Goal: Task Accomplishment & Management: Manage account settings

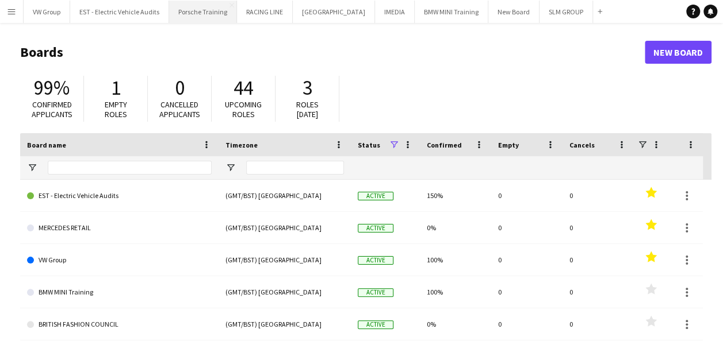
click at [214, 9] on button "Porsche Training Close" at bounding box center [203, 12] width 68 height 22
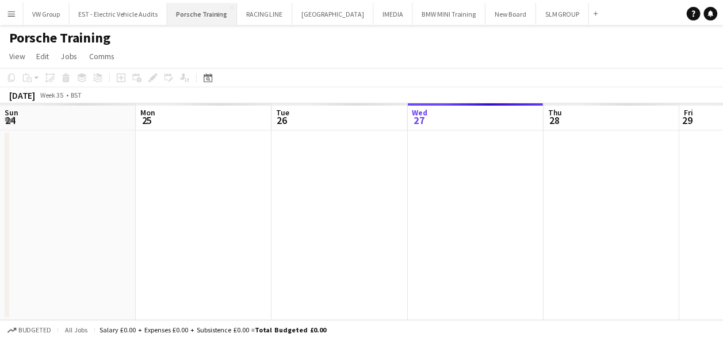
scroll to position [0, 275]
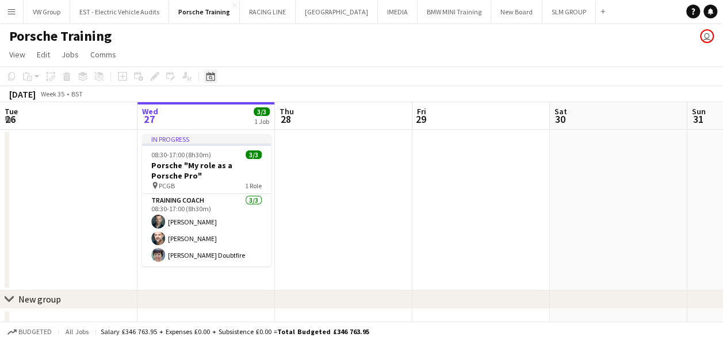
click at [210, 75] on icon at bounding box center [210, 76] width 9 height 9
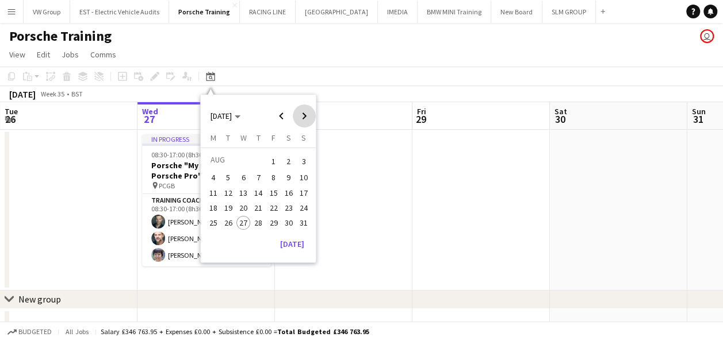
click at [304, 116] on span "Next month" at bounding box center [304, 116] width 23 height 23
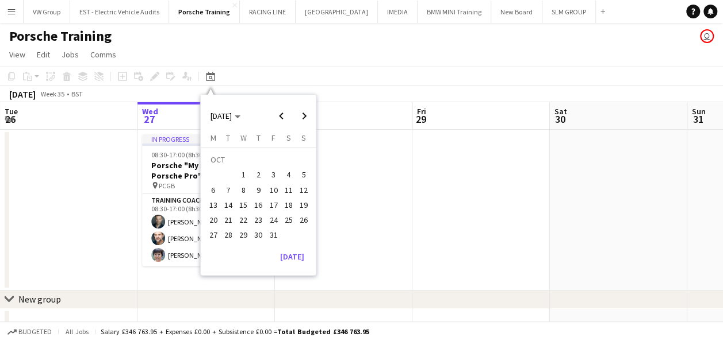
click at [260, 187] on span "9" at bounding box center [258, 190] width 14 height 14
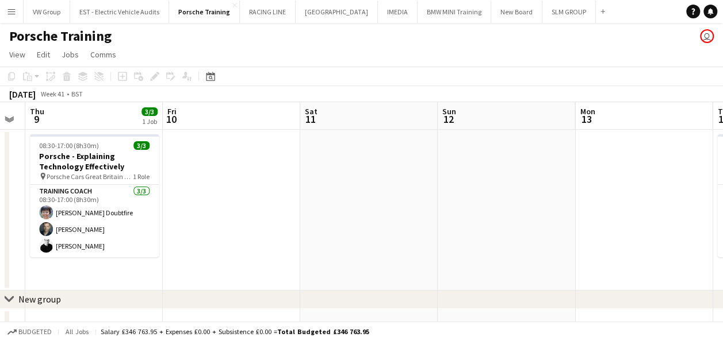
drag, startPoint x: 561, startPoint y: 192, endPoint x: 322, endPoint y: 198, distance: 239.2
click at [323, 199] on app-calendar-viewport "Sun 5 Mon 6 Tue 7 3/3 1 Job Wed 8 Thu 9 3/3 1 Job Fri 10 Sat 11 Sun 12 Mon 13 T…" at bounding box center [361, 249] width 723 height 294
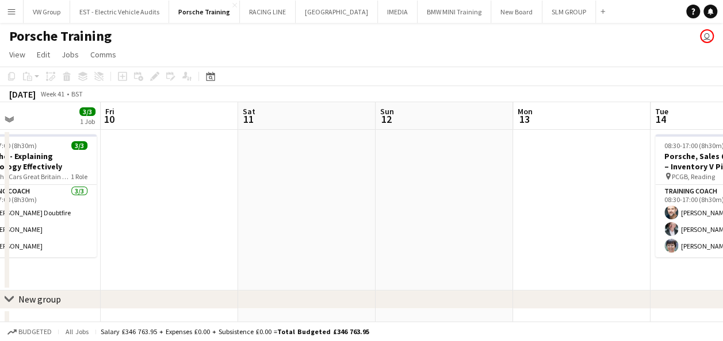
drag, startPoint x: 519, startPoint y: 189, endPoint x: 290, endPoint y: 216, distance: 231.0
click at [290, 216] on app-calendar-viewport "Tue 7 3/3 1 Job Wed 8 Thu 9 3/3 1 Job Fri 10 Sat 11 Sun 12 Mon 13 Tue 14 3/3 1 …" at bounding box center [361, 249] width 723 height 294
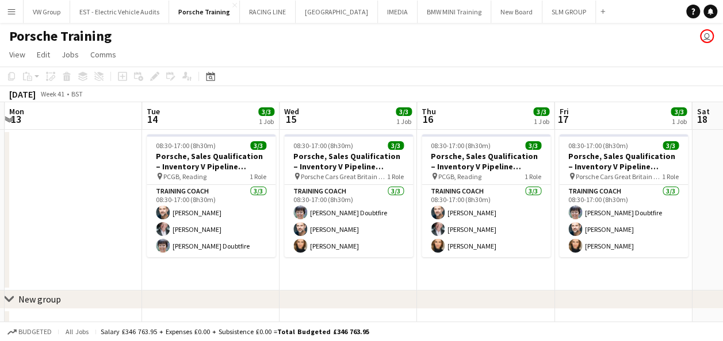
drag, startPoint x: 522, startPoint y: 196, endPoint x: 312, endPoint y: 212, distance: 211.0
click at [314, 211] on app-calendar-viewport "Thu 9 3/3 1 Job Fri 10 Sat 11 Sun 12 Mon 13 Tue 14 3/3 1 Job Wed 15 3/3 1 Job T…" at bounding box center [361, 249] width 723 height 294
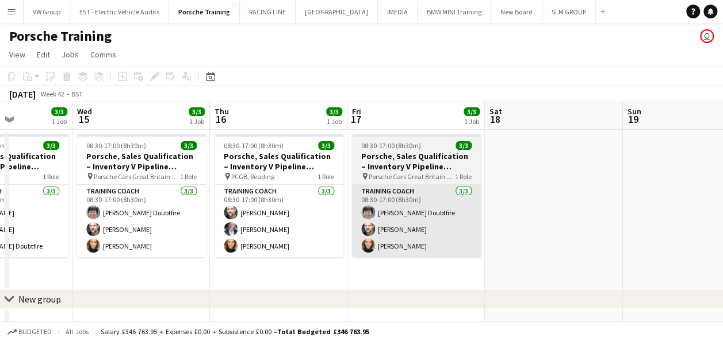
drag, startPoint x: 444, startPoint y: 187, endPoint x: 351, endPoint y: 192, distance: 92.7
click at [347, 192] on app-calendar-viewport "Sat 11 Sun 12 Mon 13 Tue 14 3/3 1 Job Wed 15 3/3 1 Job Thu 16 3/3 1 Job Fri 17 …" at bounding box center [361, 249] width 723 height 294
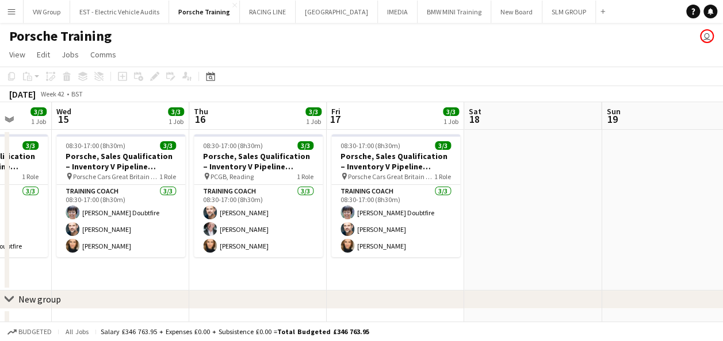
drag, startPoint x: 416, startPoint y: 186, endPoint x: 319, endPoint y: 212, distance: 100.0
click at [319, 212] on app-calendar-viewport "Sat 11 Sun 12 Mon 13 Tue 14 3/3 1 Job Wed 15 3/3 1 Job Thu 16 3/3 1 Job Fri 17 …" at bounding box center [361, 249] width 723 height 294
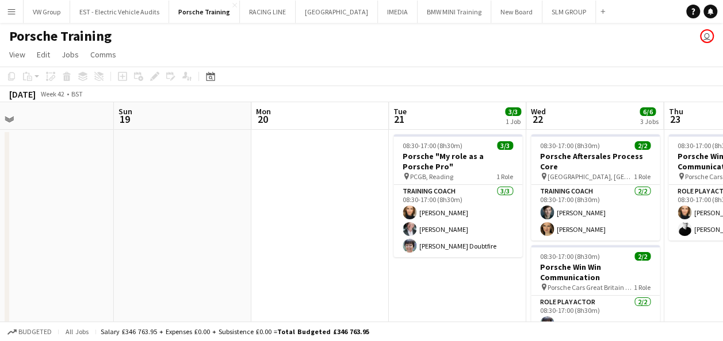
drag, startPoint x: 479, startPoint y: 182, endPoint x: 308, endPoint y: 216, distance: 175.1
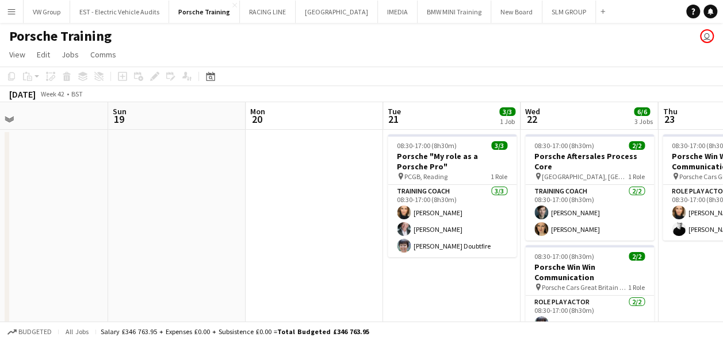
drag, startPoint x: 506, startPoint y: 198, endPoint x: 318, endPoint y: 221, distance: 188.8
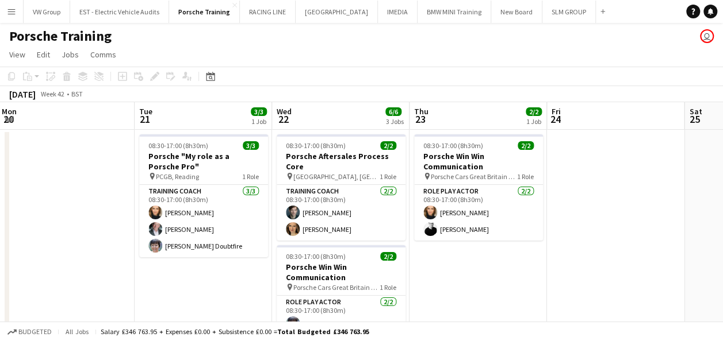
drag, startPoint x: 520, startPoint y: 201, endPoint x: 283, endPoint y: 242, distance: 240.4
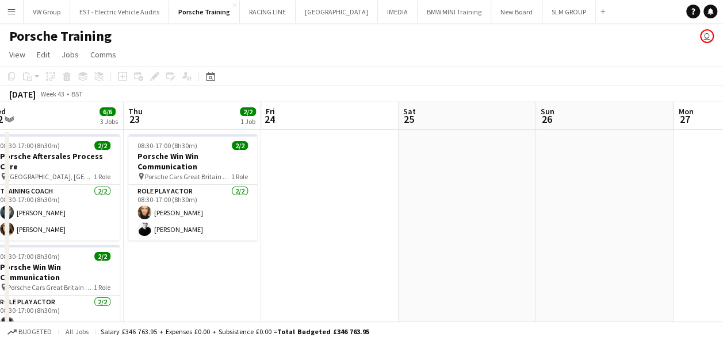
drag, startPoint x: 425, startPoint y: 210, endPoint x: 253, endPoint y: 245, distance: 176.0
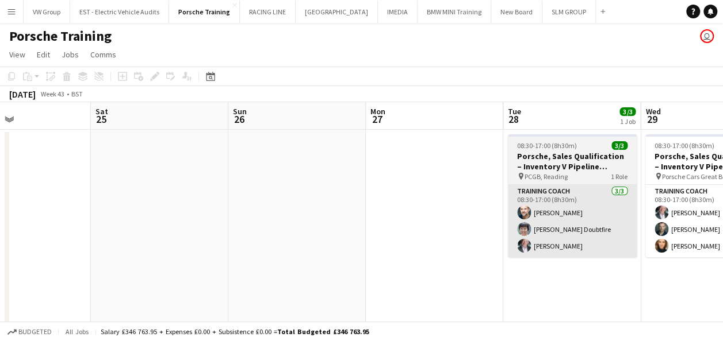
scroll to position [0, 415]
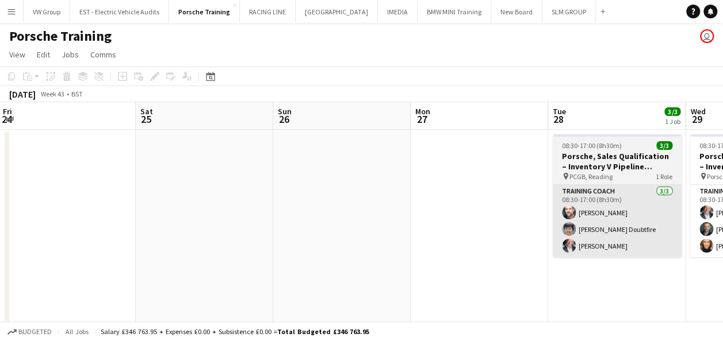
drag, startPoint x: 466, startPoint y: 217, endPoint x: 292, endPoint y: 251, distance: 176.8
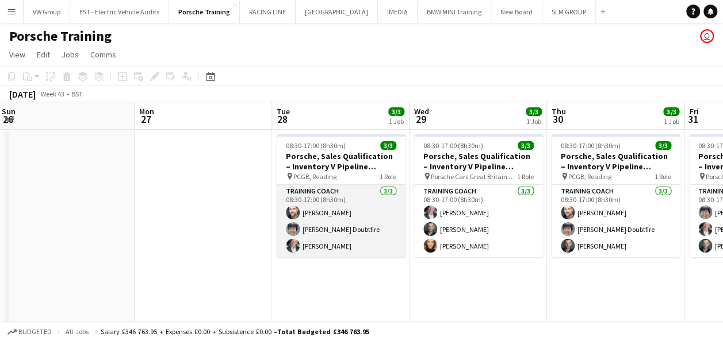
click at [330, 211] on app-card-role "Training Coach [DATE] 08:30-17:00 (8h30m) [PERSON_NAME] [PERSON_NAME] [PERSON_N…" at bounding box center [341, 221] width 129 height 72
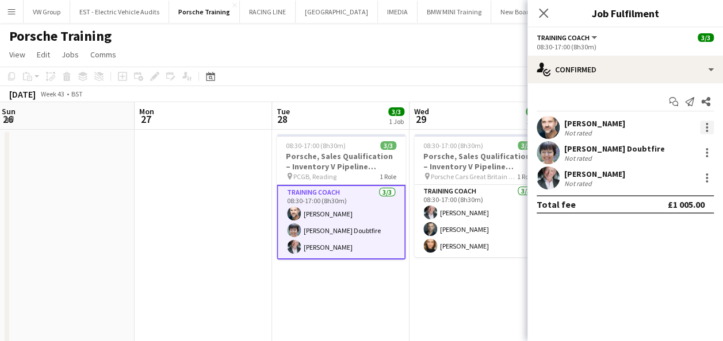
click at [704, 128] on div at bounding box center [707, 128] width 14 height 14
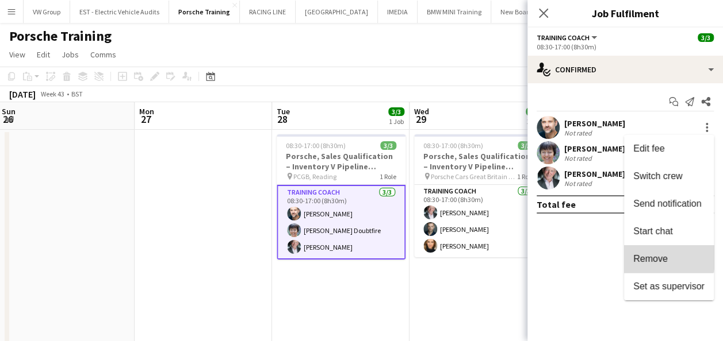
click at [654, 255] on span "Remove" at bounding box center [650, 259] width 34 height 10
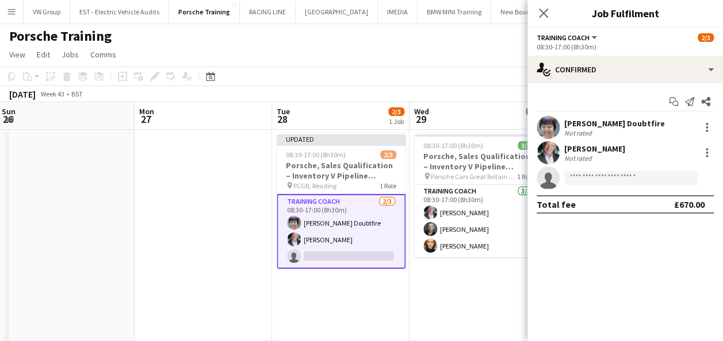
click at [439, 295] on app-date-cell "08:30-17:00 (8h30m) 3/3 Porsche, Sales Qualification – Inventory V Pipeline cou…" at bounding box center [477, 309] width 137 height 359
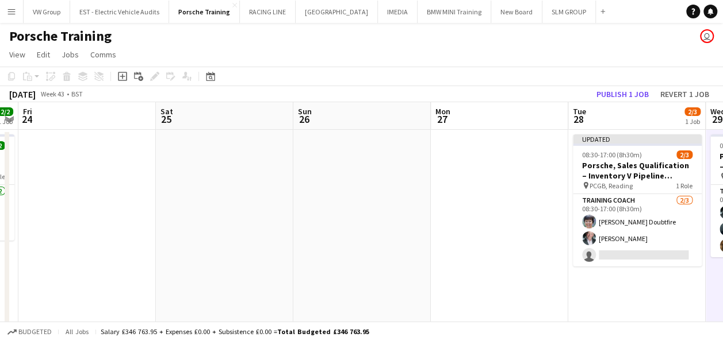
drag, startPoint x: 148, startPoint y: 264, endPoint x: 460, endPoint y: 245, distance: 312.7
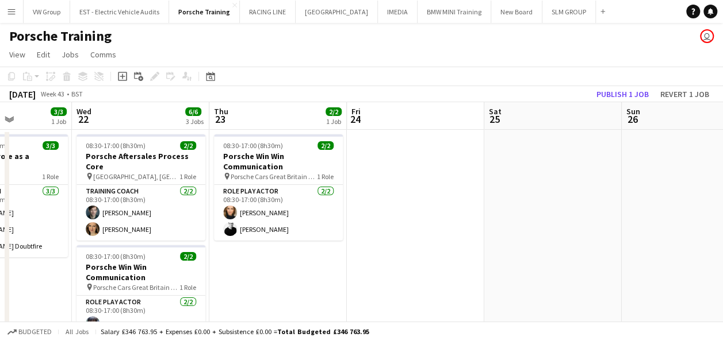
drag, startPoint x: 204, startPoint y: 252, endPoint x: 504, endPoint y: 239, distance: 300.4
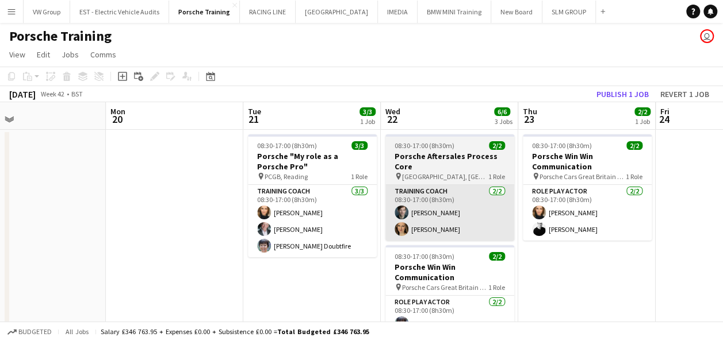
drag, startPoint x: 216, startPoint y: 252, endPoint x: 510, endPoint y: 236, distance: 294.2
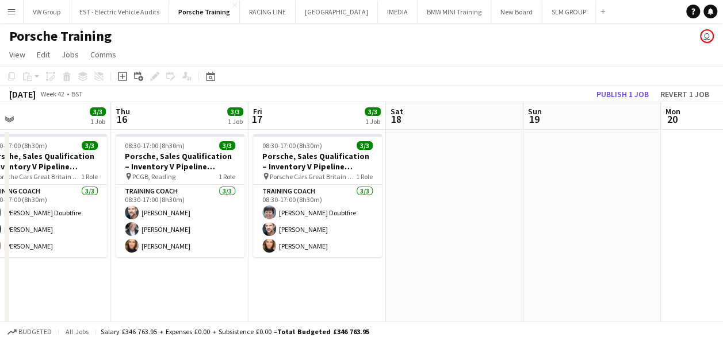
drag, startPoint x: 402, startPoint y: 211, endPoint x: 458, endPoint y: 210, distance: 55.8
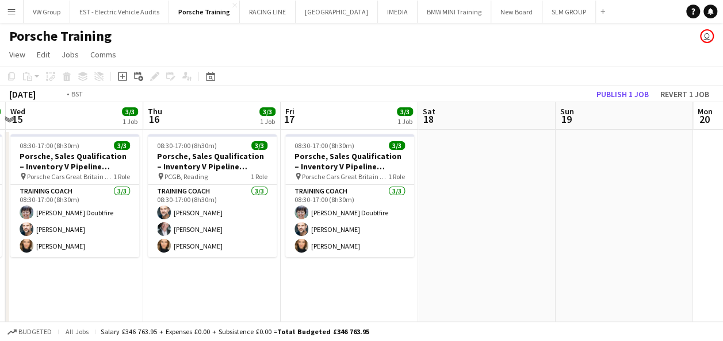
drag, startPoint x: 231, startPoint y: 218, endPoint x: 494, endPoint y: 200, distance: 263.9
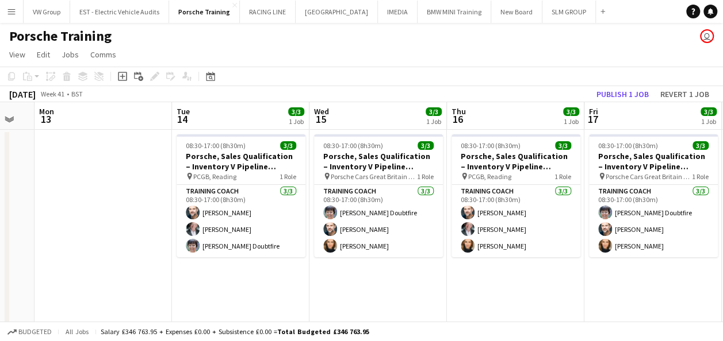
drag, startPoint x: 433, startPoint y: 199, endPoint x: 455, endPoint y: 200, distance: 21.9
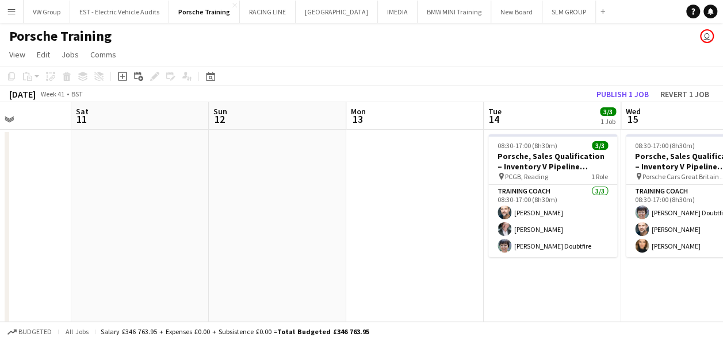
drag, startPoint x: 305, startPoint y: 190, endPoint x: 404, endPoint y: 189, distance: 98.9
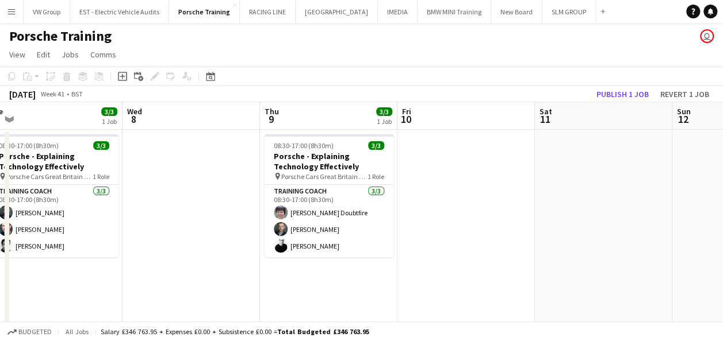
drag, startPoint x: 129, startPoint y: 204, endPoint x: 321, endPoint y: 200, distance: 192.0
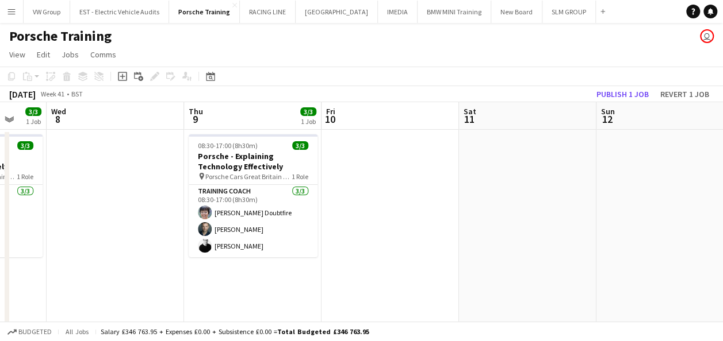
drag, startPoint x: 151, startPoint y: 199, endPoint x: 93, endPoint y: 204, distance: 58.3
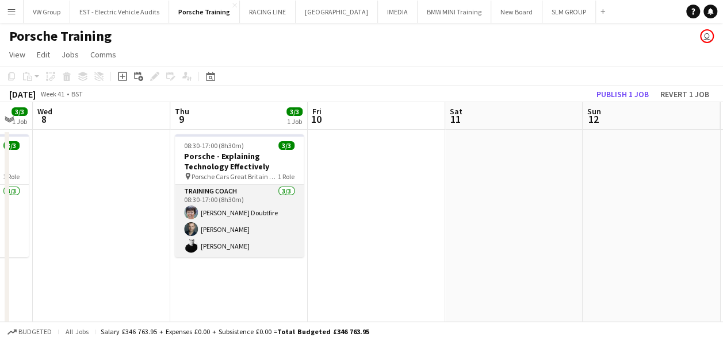
click at [232, 228] on app-card-role "Training Coach [DATE] 08:30-17:00 (8h30m) [PERSON_NAME] [PERSON_NAME] [PERSON_N…" at bounding box center [239, 221] width 129 height 72
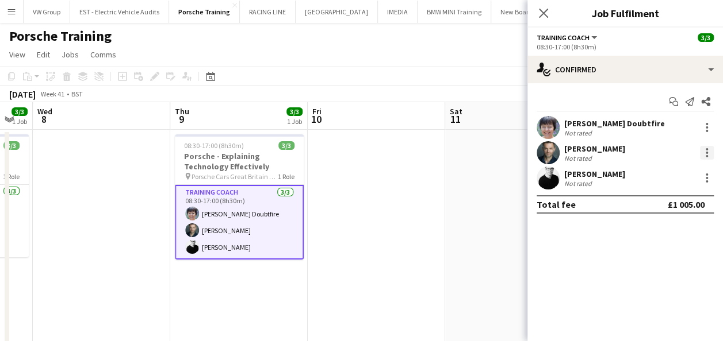
click at [707, 153] on div at bounding box center [707, 153] width 14 height 14
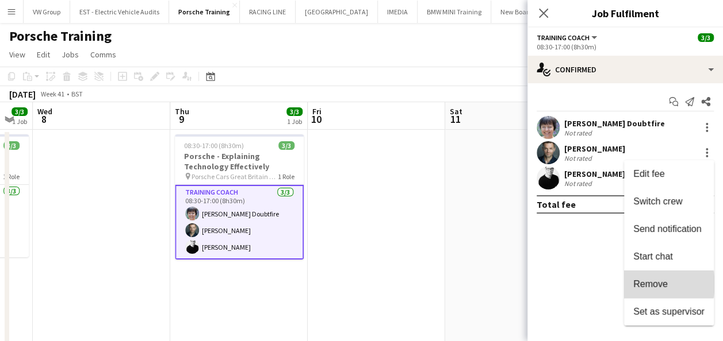
click at [650, 285] on span "Remove" at bounding box center [650, 284] width 34 height 10
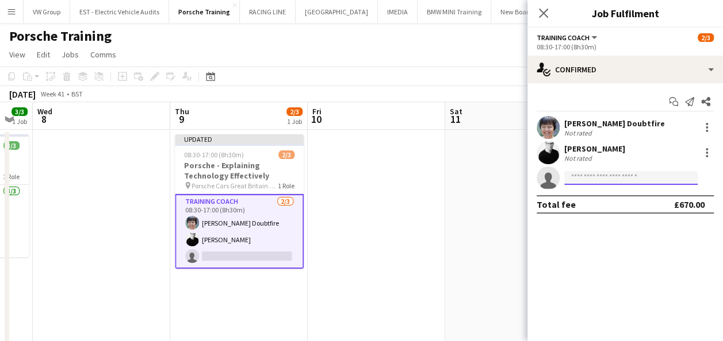
click at [575, 179] on input at bounding box center [630, 178] width 133 height 14
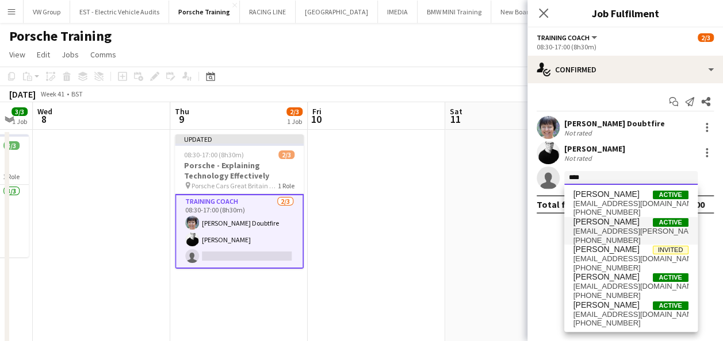
type input "****"
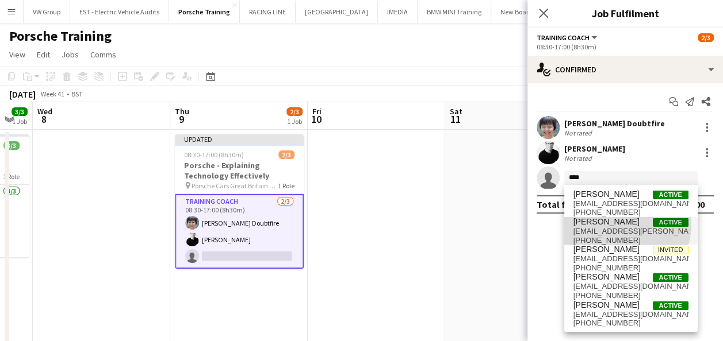
click at [624, 226] on span "[PERSON_NAME] Active" at bounding box center [630, 222] width 115 height 10
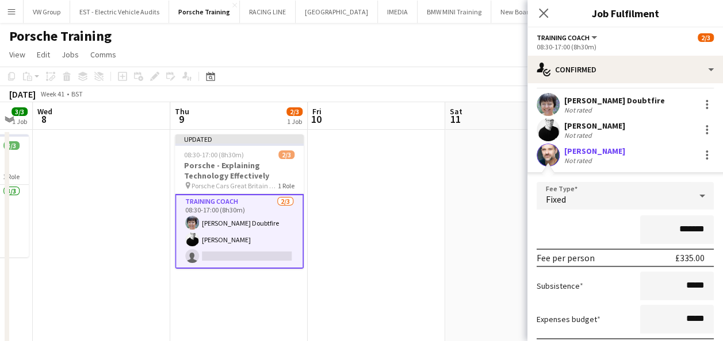
scroll to position [109, 0]
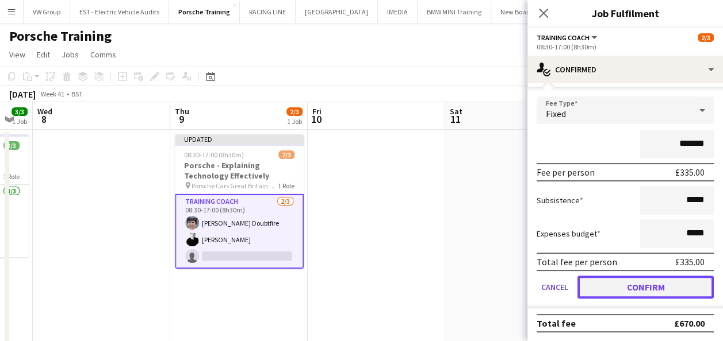
click at [671, 283] on button "Confirm" at bounding box center [645, 287] width 136 height 23
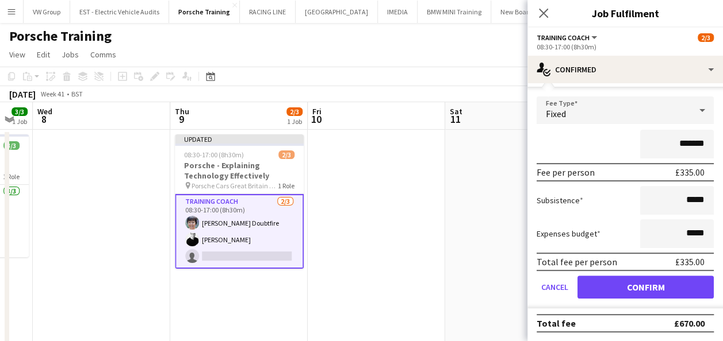
scroll to position [0, 0]
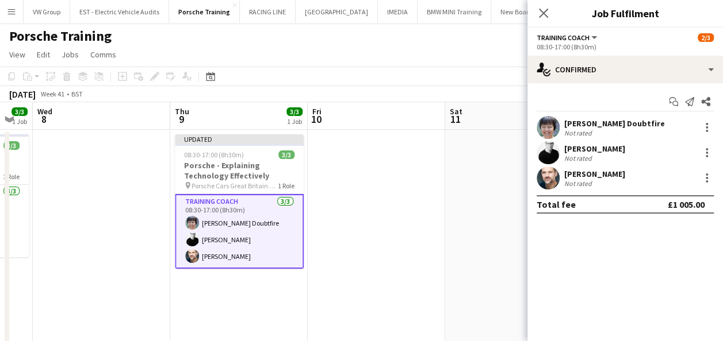
click at [413, 267] on app-date-cell at bounding box center [376, 309] width 137 height 359
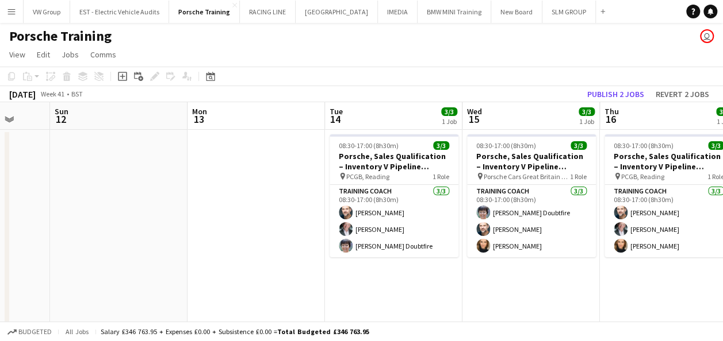
drag, startPoint x: 346, startPoint y: 275, endPoint x: 276, endPoint y: 297, distance: 73.5
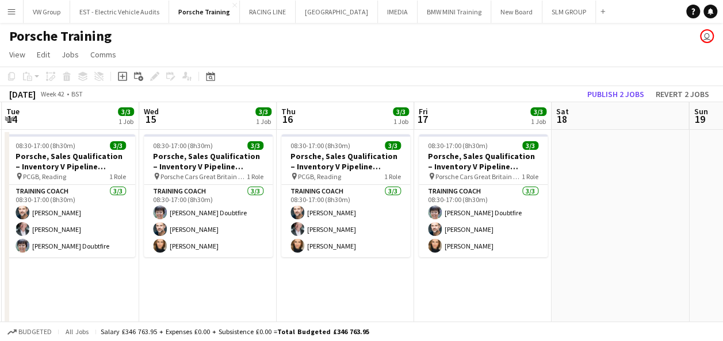
drag, startPoint x: 299, startPoint y: 298, endPoint x: 436, endPoint y: 266, distance: 140.6
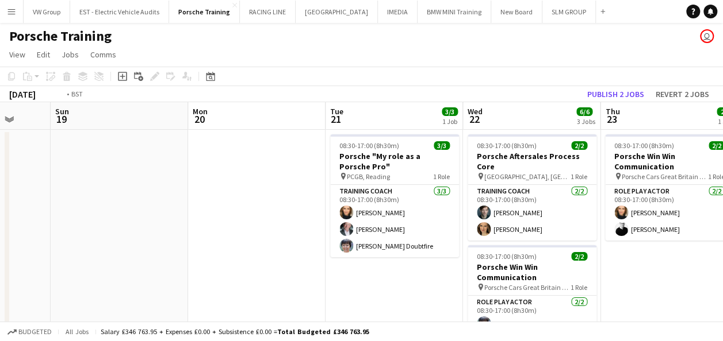
drag, startPoint x: 586, startPoint y: 253, endPoint x: 279, endPoint y: 293, distance: 309.1
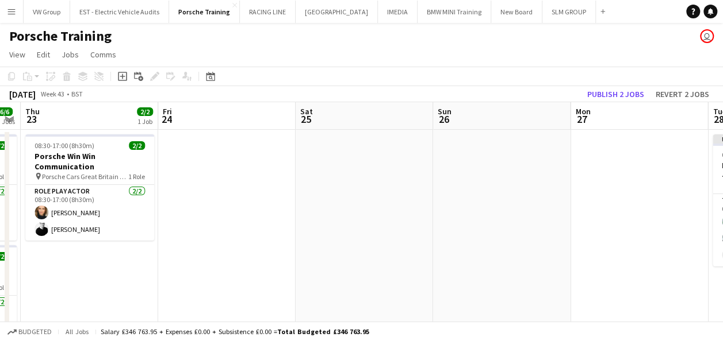
drag, startPoint x: 501, startPoint y: 258, endPoint x: 271, endPoint y: 309, distance: 236.0
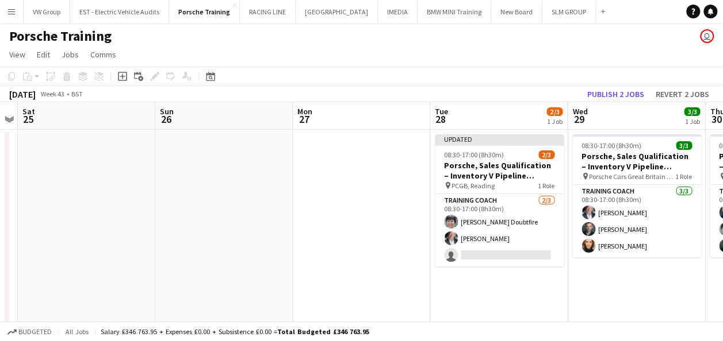
scroll to position [0, 538]
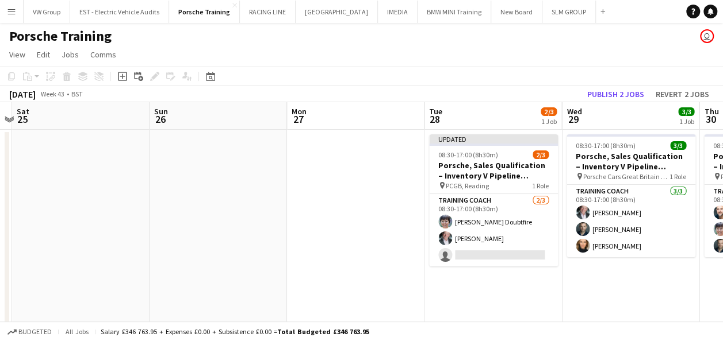
drag, startPoint x: 416, startPoint y: 257, endPoint x: 289, endPoint y: 298, distance: 134.0
drag, startPoint x: 475, startPoint y: 290, endPoint x: 383, endPoint y: 297, distance: 92.2
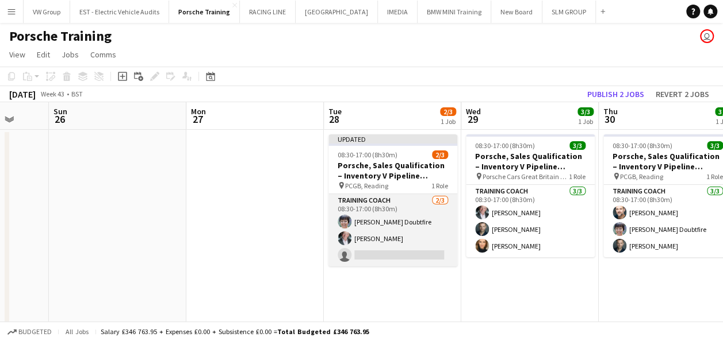
click at [368, 252] on app-card-role "Training Coach [DATE] 08:30-17:00 (8h30m) [PERSON_NAME] [PERSON_NAME] single-ne…" at bounding box center [392, 230] width 129 height 72
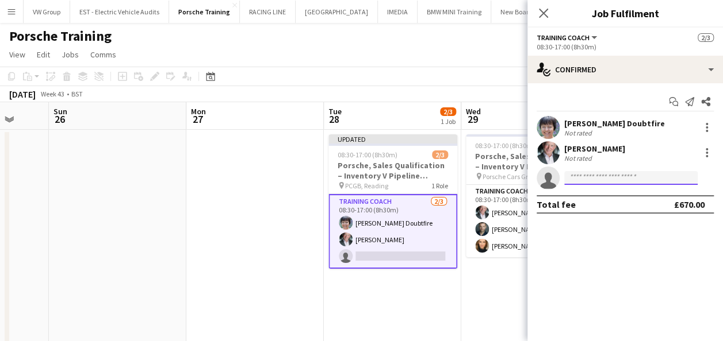
click at [588, 179] on input at bounding box center [630, 178] width 133 height 14
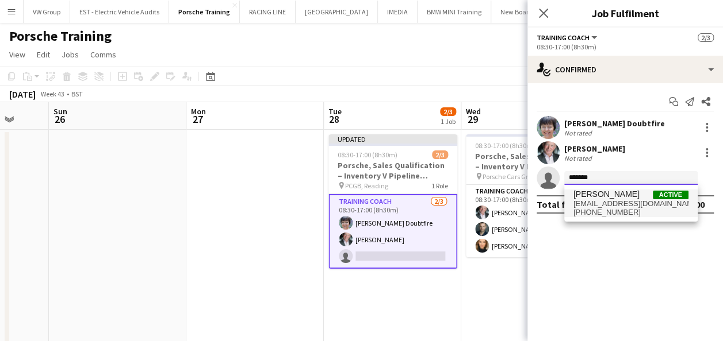
type input "*******"
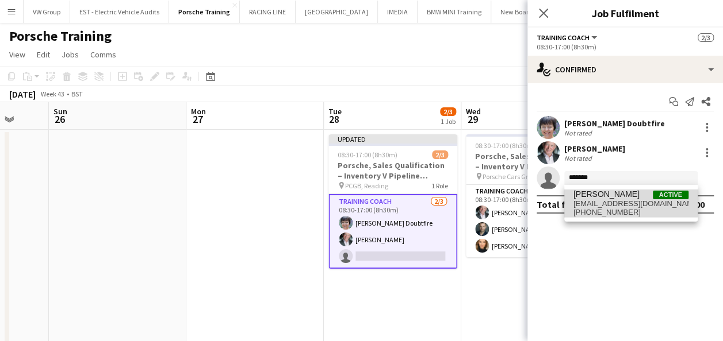
click at [625, 199] on span "[PERSON_NAME] Active" at bounding box center [630, 195] width 115 height 10
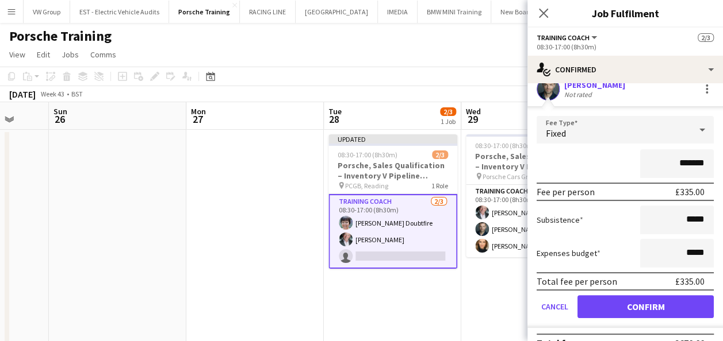
scroll to position [109, 0]
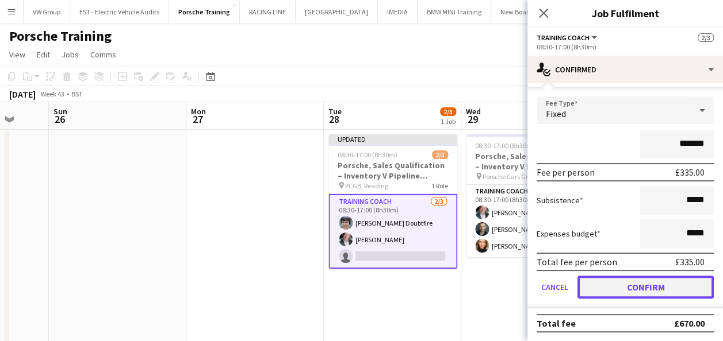
click at [657, 285] on button "Confirm" at bounding box center [645, 287] width 136 height 23
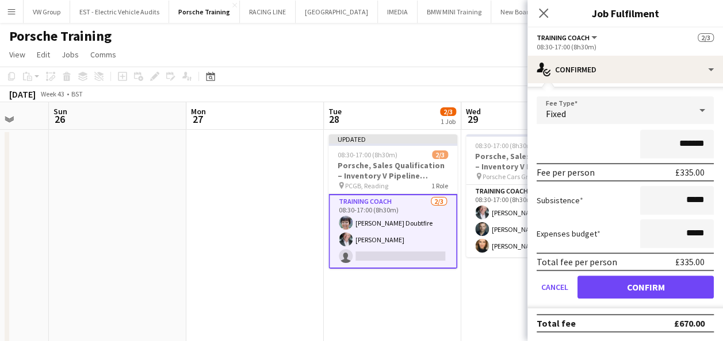
scroll to position [0, 0]
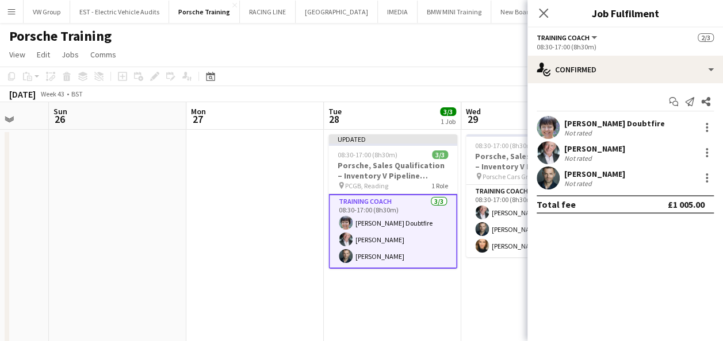
click at [461, 293] on app-date-cell "08:30-17:00 (8h30m) 3/3 Porsche, Sales Qualification – Inventory V Pipeline cou…" at bounding box center [529, 309] width 137 height 359
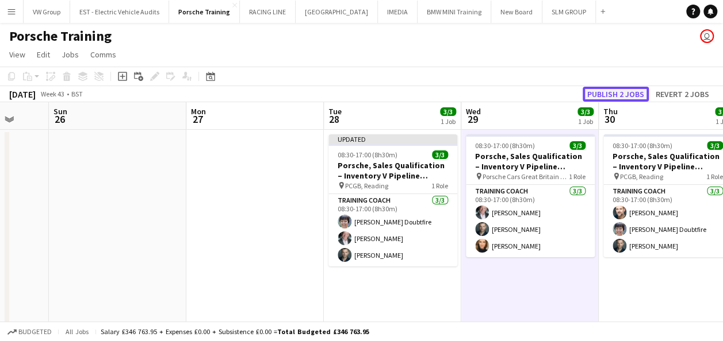
click at [624, 95] on button "Publish 2 jobs" at bounding box center [615, 94] width 66 height 15
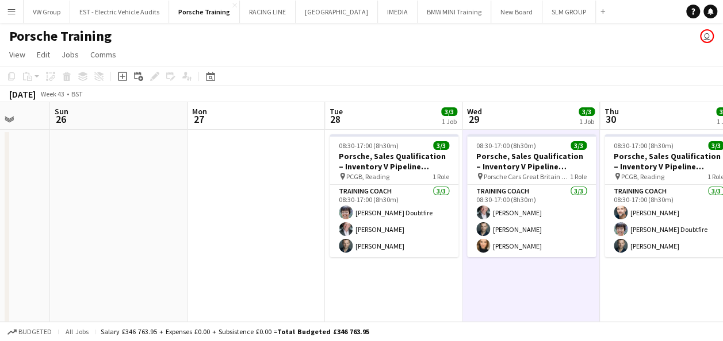
drag, startPoint x: 187, startPoint y: 266, endPoint x: 458, endPoint y: 243, distance: 271.1
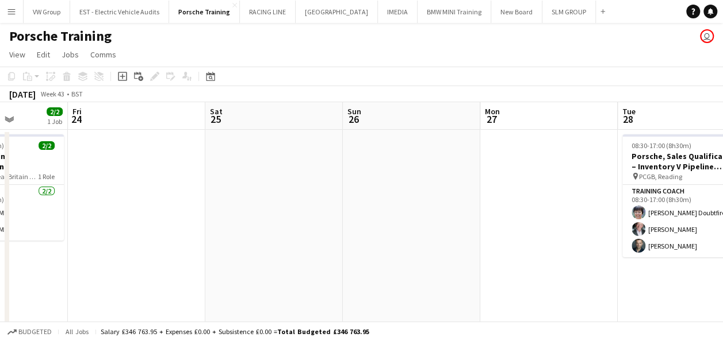
drag, startPoint x: 397, startPoint y: 237, endPoint x: 497, endPoint y: 228, distance: 99.8
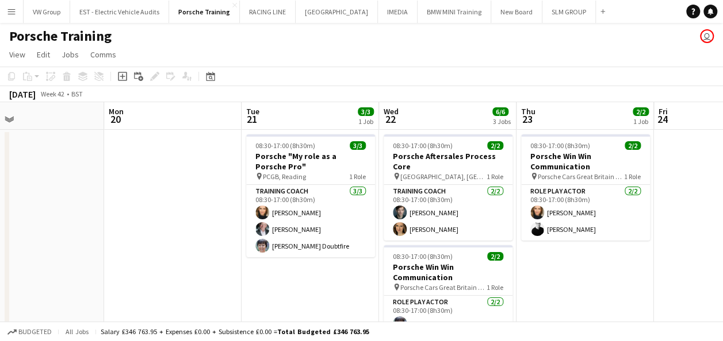
drag, startPoint x: 291, startPoint y: 250, endPoint x: 425, endPoint y: 235, distance: 135.4
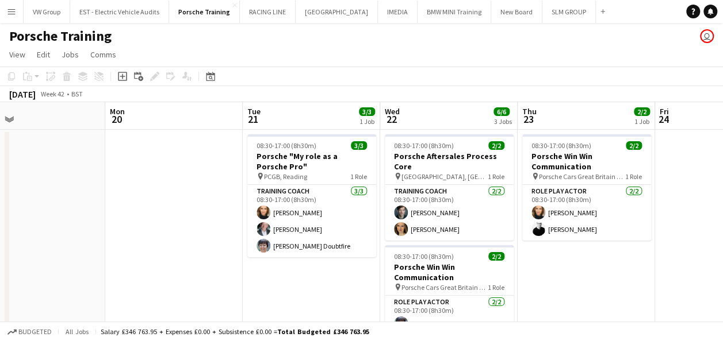
drag, startPoint x: 392, startPoint y: 218, endPoint x: 438, endPoint y: 220, distance: 46.0
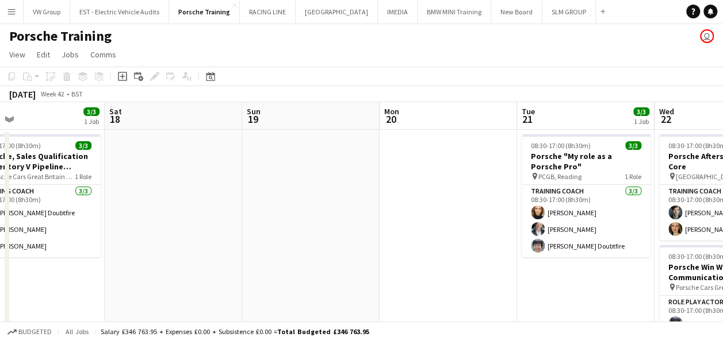
drag, startPoint x: 404, startPoint y: 228, endPoint x: 447, endPoint y: 227, distance: 43.7
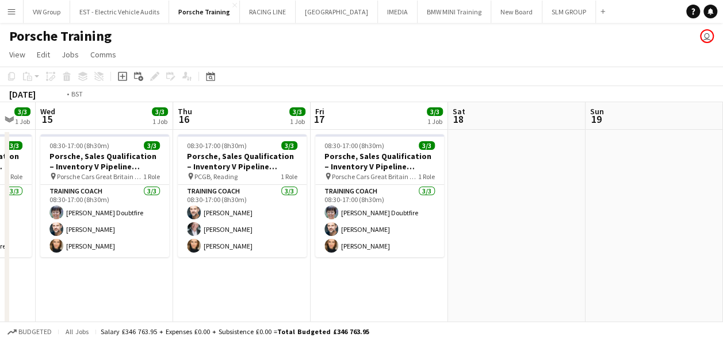
drag, startPoint x: 350, startPoint y: 222, endPoint x: 435, endPoint y: 221, distance: 84.5
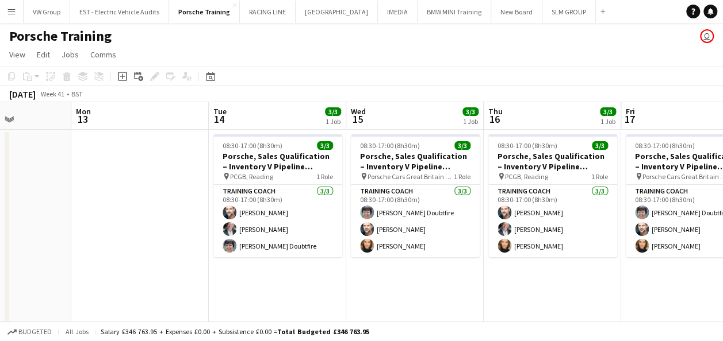
drag, startPoint x: 141, startPoint y: 218, endPoint x: 393, endPoint y: 208, distance: 252.0
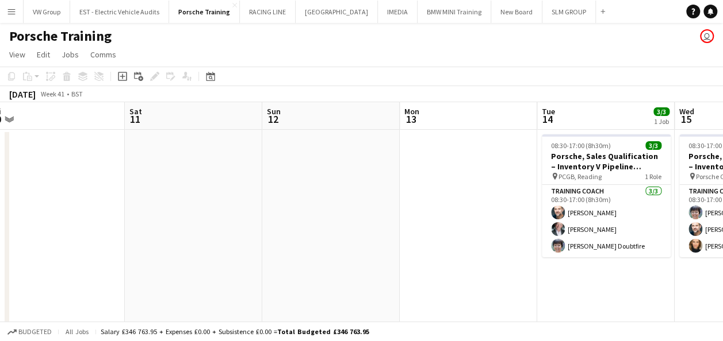
drag, startPoint x: 109, startPoint y: 228, endPoint x: 369, endPoint y: 214, distance: 260.3
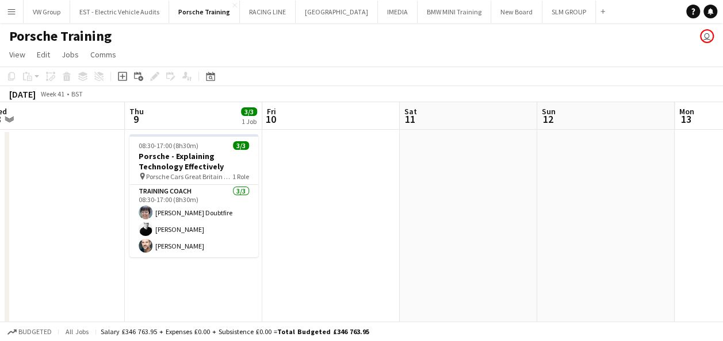
scroll to position [0, 332]
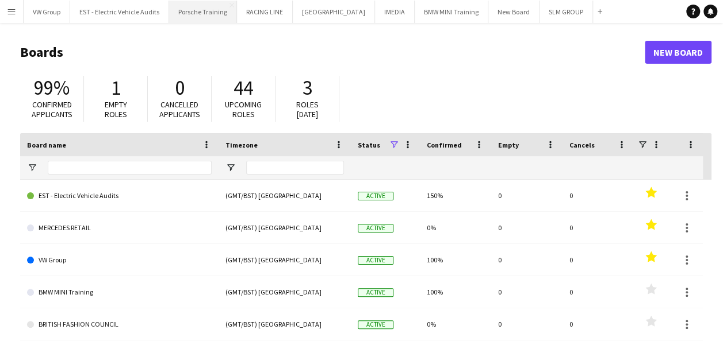
click at [216, 14] on button "Porsche Training Close" at bounding box center [203, 12] width 68 height 22
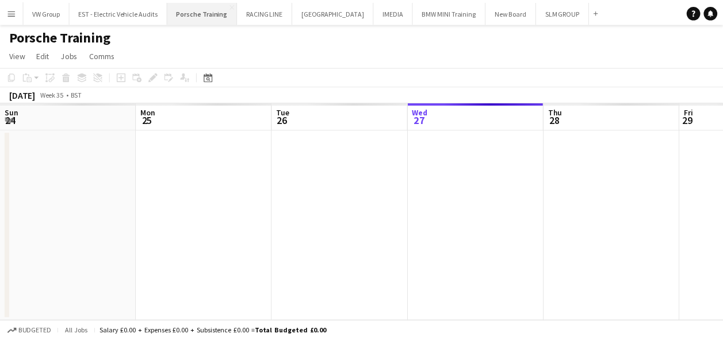
scroll to position [0, 275]
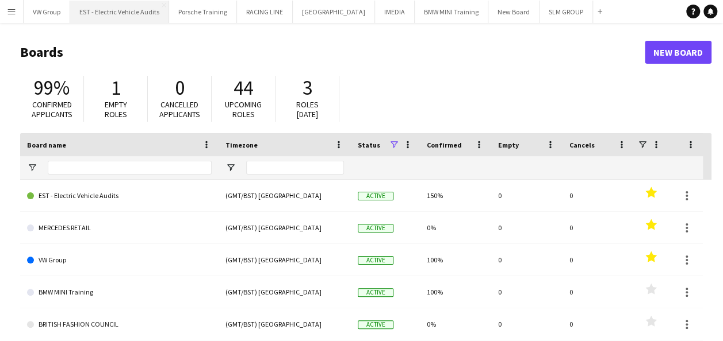
click at [140, 14] on button "EST - Electric Vehicle Audits Close" at bounding box center [119, 12] width 99 height 22
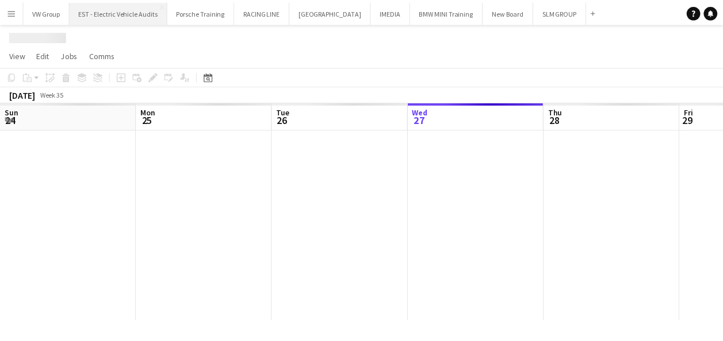
scroll to position [0, 275]
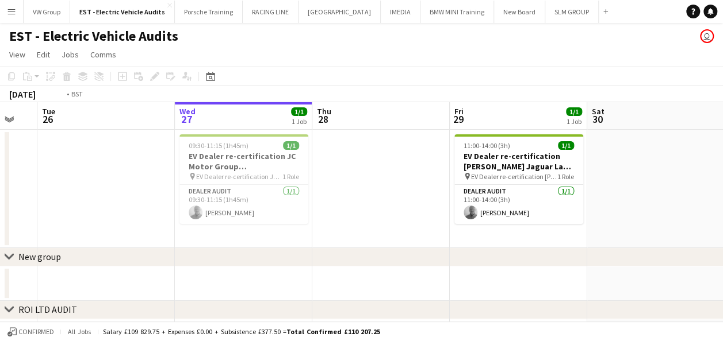
drag, startPoint x: 259, startPoint y: 159, endPoint x: 294, endPoint y: 158, distance: 35.7
click at [294, 158] on app-calendar-viewport "Sun 24 Mon 25 Tue 26 Wed 27 1/1 1 Job Thu 28 Fri 29 1/1 1 Job Sat 30 Sun 31 Mon…" at bounding box center [361, 281] width 723 height 358
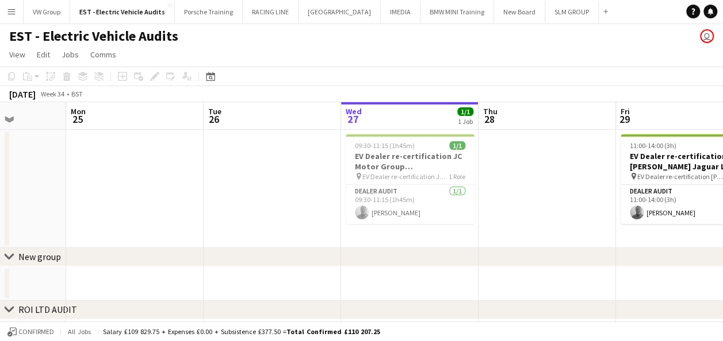
click at [476, 184] on app-calendar-viewport "Fri 22 Sat 23 Sun 24 Mon 25 Tue 26 Wed 27 1/1 1 Job Thu 28 Fri 29 1/1 1 Job Sat…" at bounding box center [361, 281] width 723 height 358
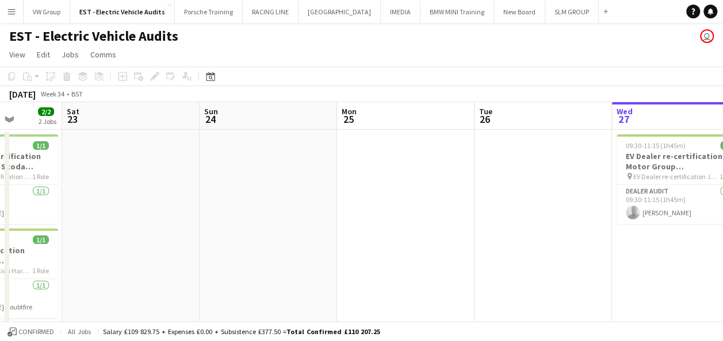
drag, startPoint x: 483, startPoint y: 186, endPoint x: 496, endPoint y: 186, distance: 13.2
click at [495, 186] on app-calendar-viewport "Thu 21 Fri 22 2/2 2 Jobs Sat 23 Sun 24 Mon 25 Tue 26 Wed 27 1/1 1 Job Thu 28 Fr…" at bounding box center [361, 328] width 723 height 452
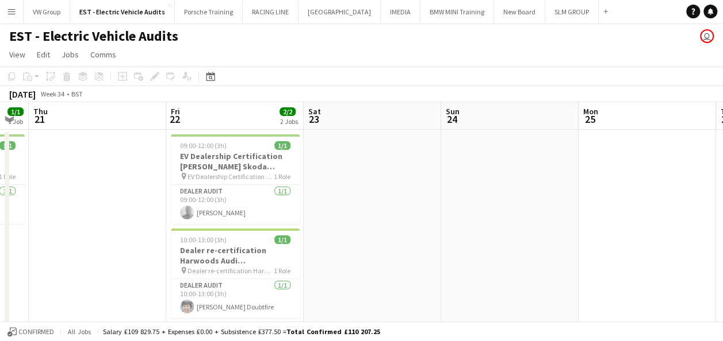
scroll to position [0, 350]
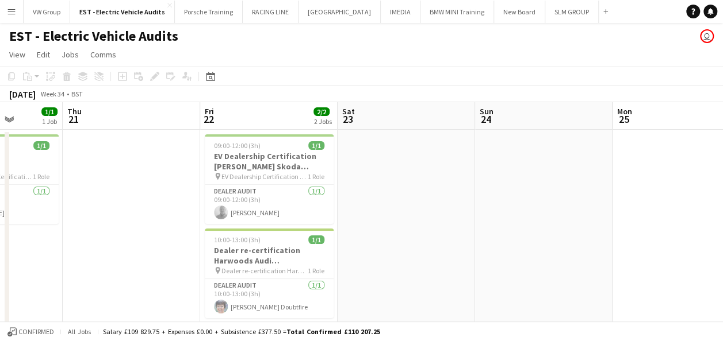
drag, startPoint x: 277, startPoint y: 177, endPoint x: 402, endPoint y: 182, distance: 124.8
click at [403, 182] on app-calendar-viewport "Mon 18 Tue 19 Wed 20 1/1 1 Job Thu 21 Fri 22 2/2 2 Jobs Sat 23 Sun 24 Mon 25 Tu…" at bounding box center [361, 328] width 723 height 452
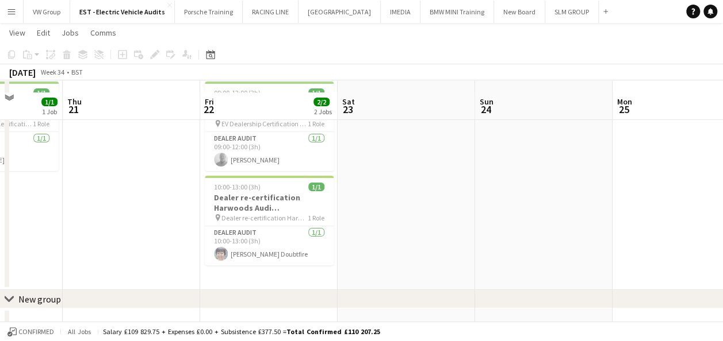
scroll to position [71, 0]
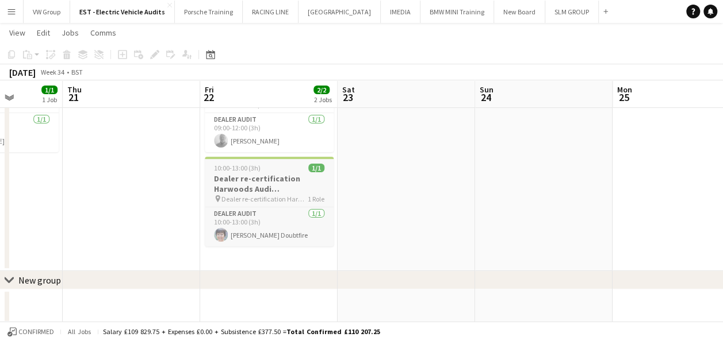
click at [293, 168] on div "10:00-13:00 (3h) 1/1" at bounding box center [269, 168] width 129 height 9
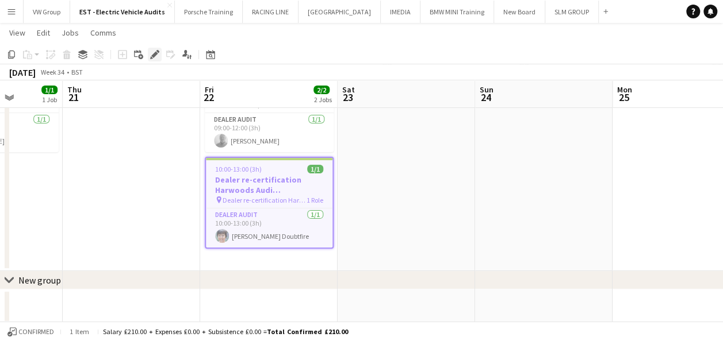
click at [156, 59] on icon "Edit" at bounding box center [154, 54] width 9 height 9
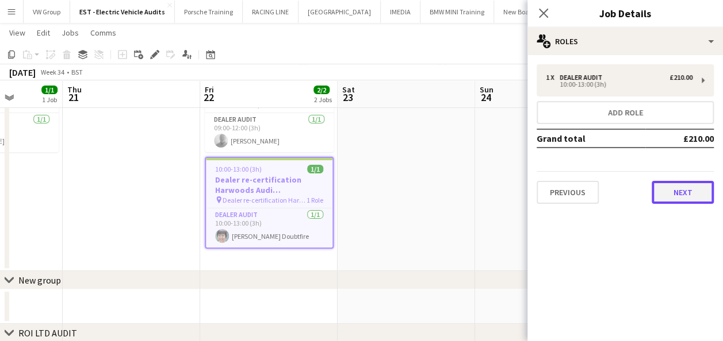
click at [685, 193] on button "Next" at bounding box center [682, 192] width 62 height 23
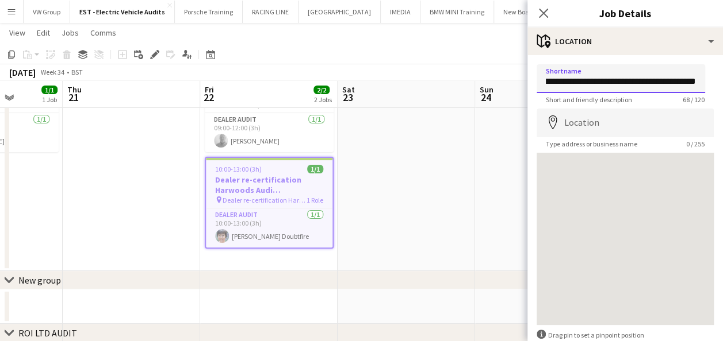
scroll to position [0, 126]
drag, startPoint x: 544, startPoint y: 81, endPoint x: 715, endPoint y: 76, distance: 170.8
click at [722, 78] on html "Menu Boards Boards Boards All jobs Status Workforce Workforce My Workforce Recr…" at bounding box center [361, 215] width 723 height 573
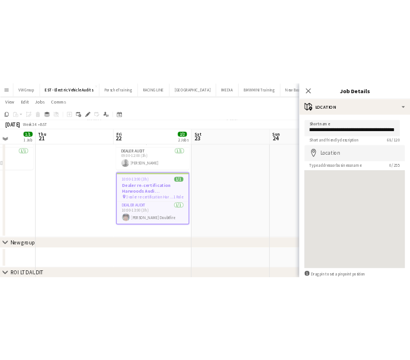
scroll to position [0, 0]
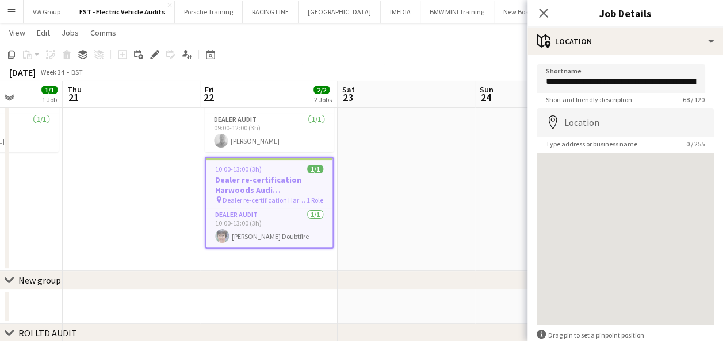
click at [644, 247] on div at bounding box center [624, 239] width 177 height 172
click at [543, 14] on icon at bounding box center [543, 12] width 11 height 11
